Goal: Task Accomplishment & Management: Complete application form

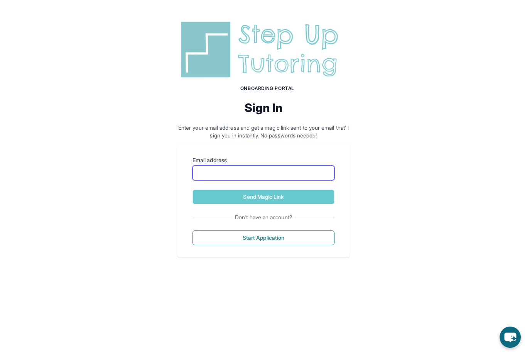
click at [218, 171] on input "Email address" at bounding box center [264, 173] width 142 height 15
type input "*"
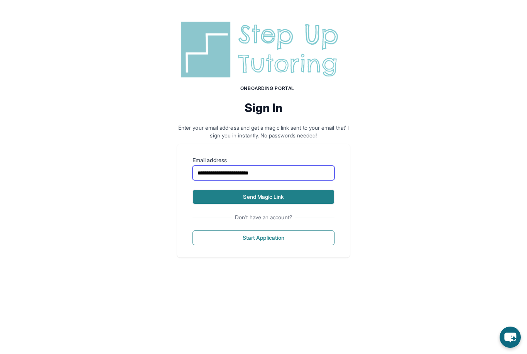
type input "**********"
click at [289, 200] on button "Send Magic Link" at bounding box center [264, 197] width 142 height 15
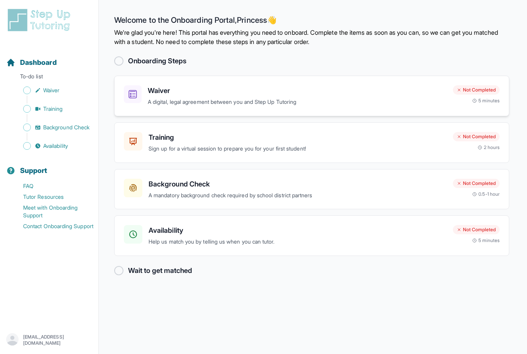
click at [317, 97] on div "Waiver A digital, legal agreement between you and Step Up Tutoring" at bounding box center [297, 95] width 299 height 21
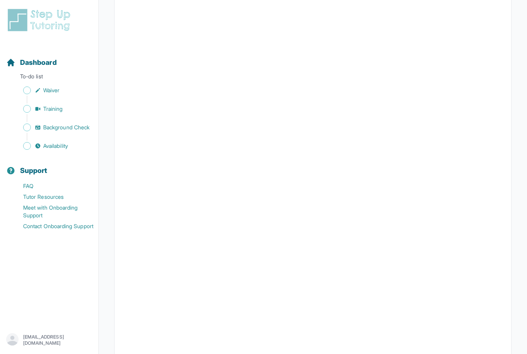
scroll to position [913, 0]
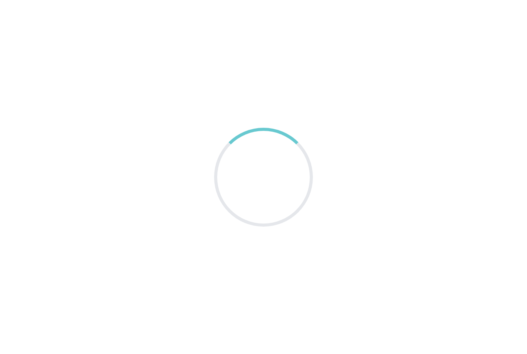
scroll to position [25, 0]
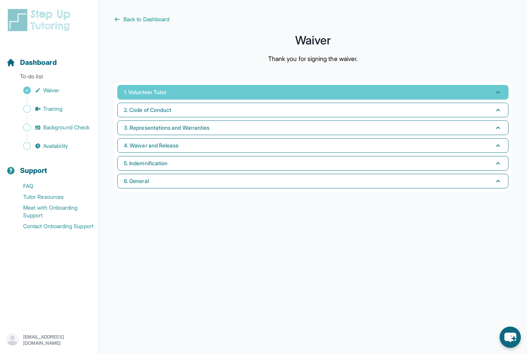
click at [321, 85] on button "1. Volunteer Tutor" at bounding box center [312, 92] width 391 height 15
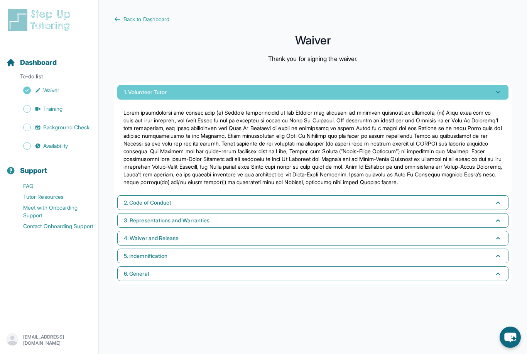
click at [321, 85] on button "1. Volunteer Tutor" at bounding box center [312, 92] width 391 height 15
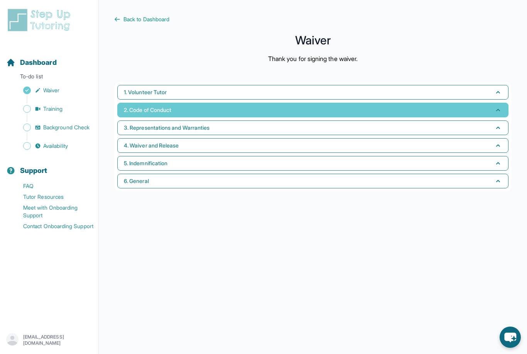
click at [310, 103] on button "2. Code of Conduct" at bounding box center [312, 110] width 391 height 15
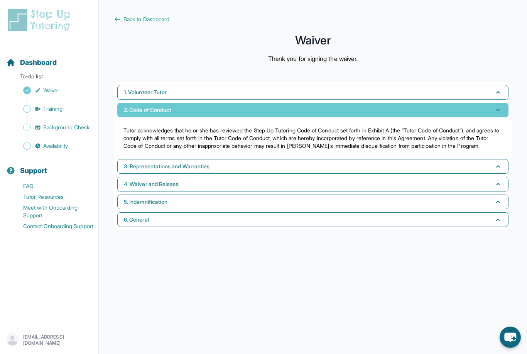
click at [310, 103] on button "2. Code of Conduct" at bounding box center [312, 110] width 391 height 15
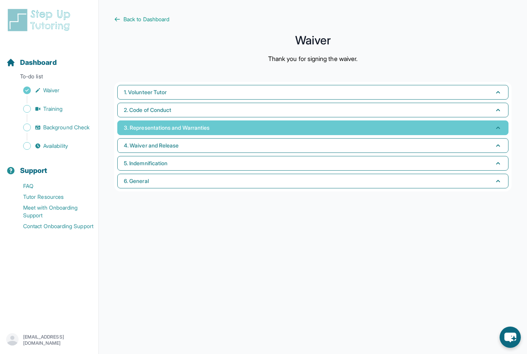
click at [307, 120] on button "3. Representations and Warranties" at bounding box center [312, 127] width 391 height 15
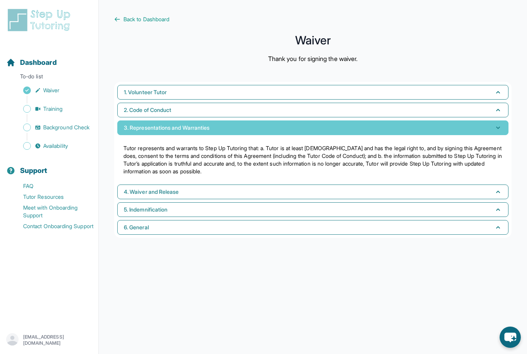
click at [307, 120] on button "3. Representations and Warranties" at bounding box center [312, 127] width 391 height 15
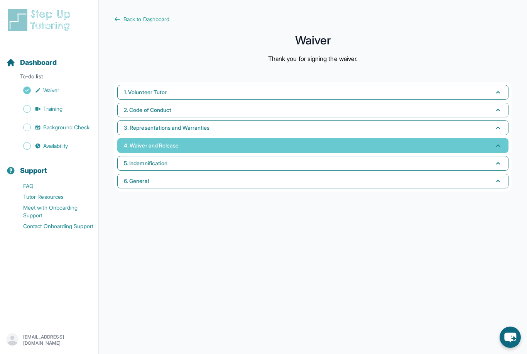
click at [300, 138] on button "4. Waiver and Release" at bounding box center [312, 145] width 391 height 15
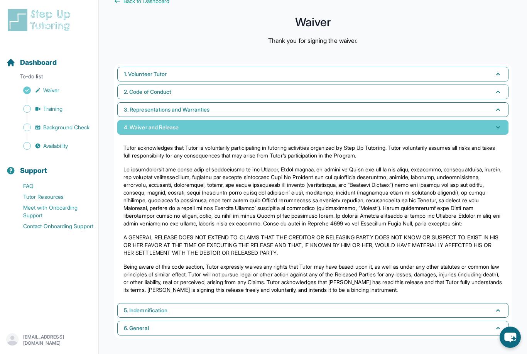
click at [300, 126] on button "4. Waiver and Release" at bounding box center [312, 127] width 391 height 15
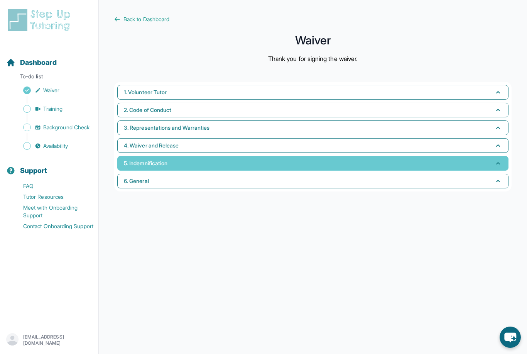
click at [297, 156] on button "5. Indemnification" at bounding box center [312, 163] width 391 height 15
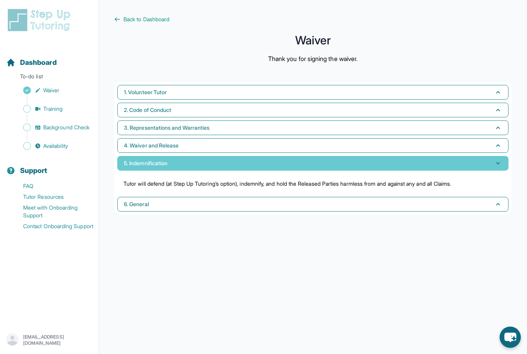
click at [297, 156] on button "5. Indemnification" at bounding box center [312, 163] width 391 height 15
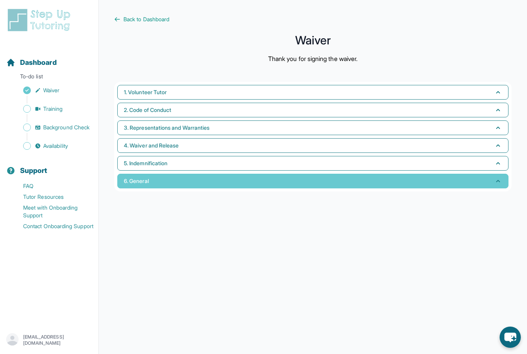
click at [297, 174] on button "6. General" at bounding box center [312, 181] width 391 height 15
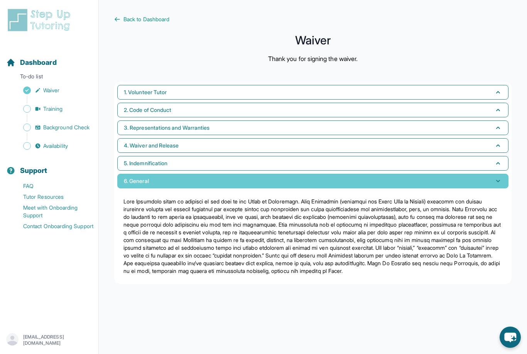
click at [297, 174] on button "6. General" at bounding box center [312, 181] width 391 height 15
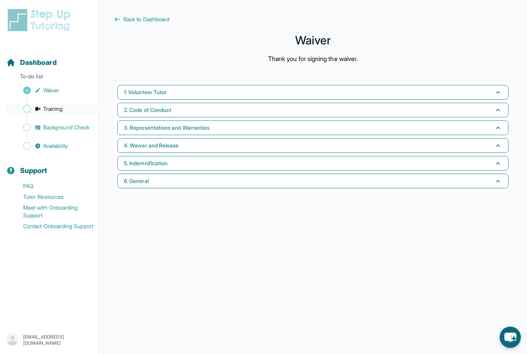
click at [68, 112] on link "Training" at bounding box center [52, 108] width 92 height 11
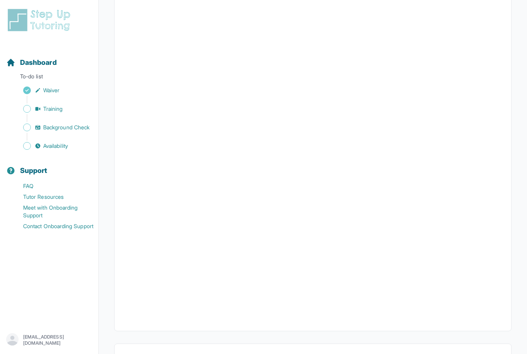
scroll to position [165, 0]
drag, startPoint x: 49, startPoint y: 123, endPoint x: 49, endPoint y: 98, distance: 24.7
click at [49, 123] on link "Background Check" at bounding box center [52, 127] width 92 height 11
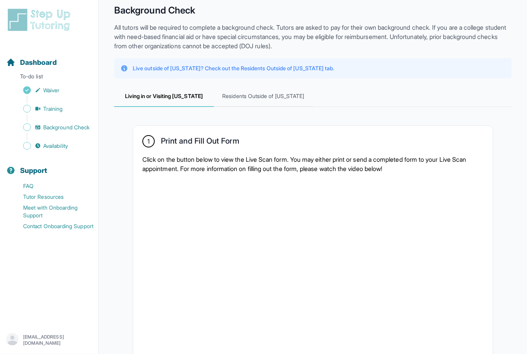
scroll to position [32, 0]
click at [52, 113] on link "Training" at bounding box center [52, 108] width 92 height 11
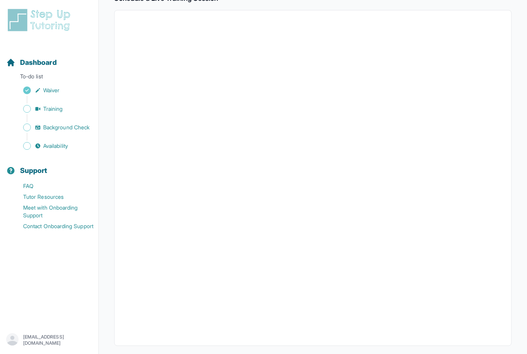
scroll to position [165, 0]
drag, startPoint x: 58, startPoint y: 127, endPoint x: 58, endPoint y: 292, distance: 164.8
click at [58, 127] on span "Background Check" at bounding box center [66, 128] width 46 height 8
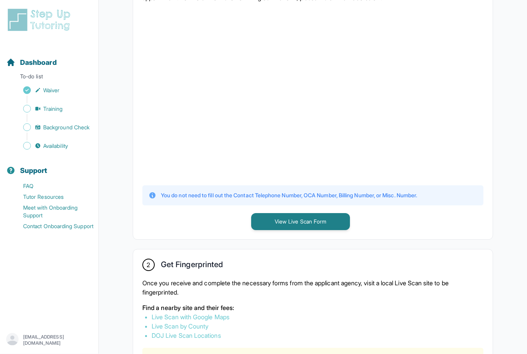
scroll to position [202, 0]
click at [290, 221] on button "View Live Scan Form" at bounding box center [300, 221] width 99 height 17
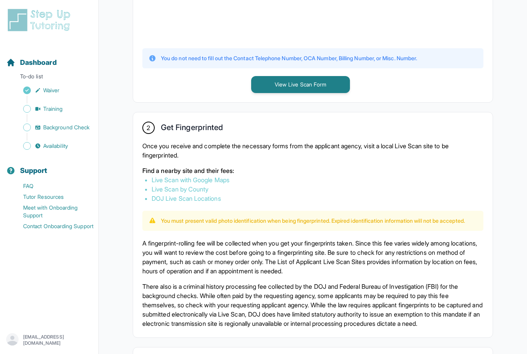
scroll to position [338, 0]
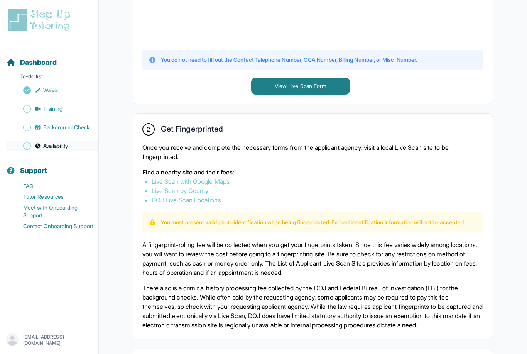
click at [68, 145] on span "Availability" at bounding box center [55, 146] width 25 height 8
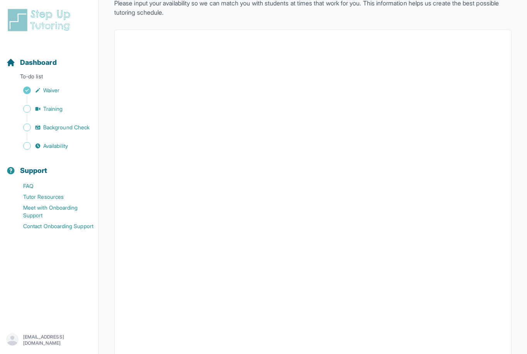
scroll to position [95, 0]
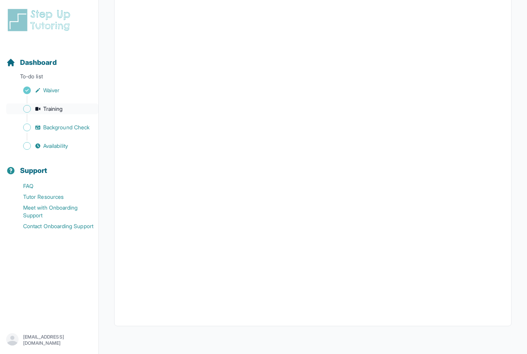
click at [66, 111] on link "Training" at bounding box center [52, 108] width 92 height 11
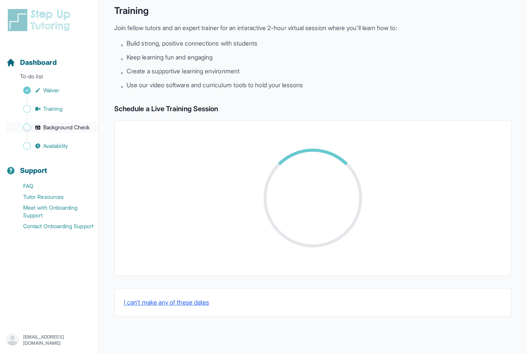
click at [66, 132] on link "Background Check" at bounding box center [52, 127] width 92 height 11
